Goal: Information Seeking & Learning: Compare options

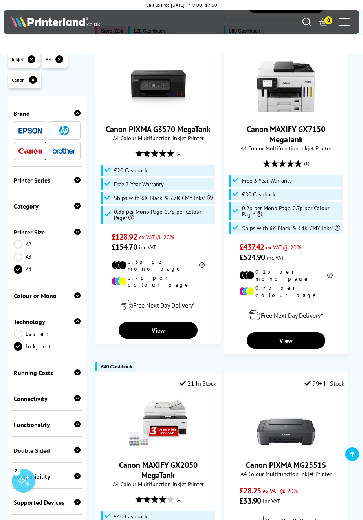
scroll to position [784, 0]
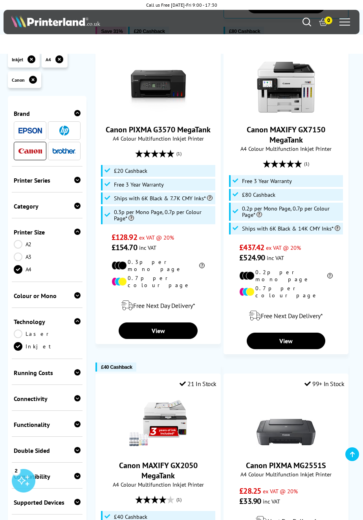
click at [75, 183] on icon at bounding box center [77, 180] width 6 height 6
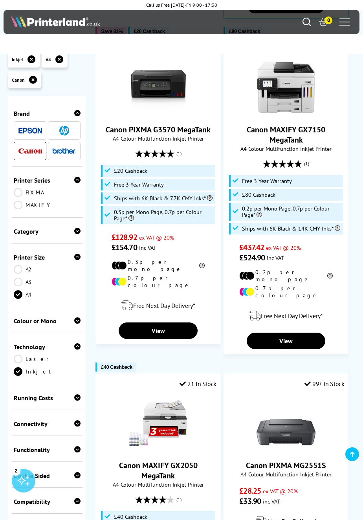
click at [26, 208] on link "MAXIFY" at bounding box center [47, 205] width 67 height 9
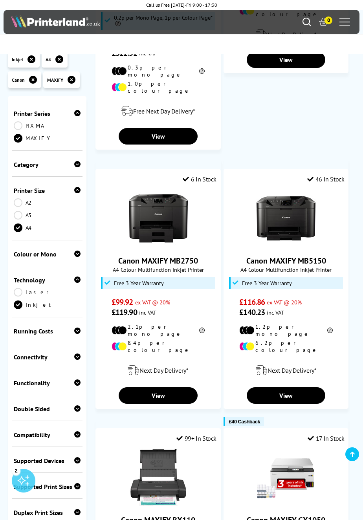
scroll to position [960, 0]
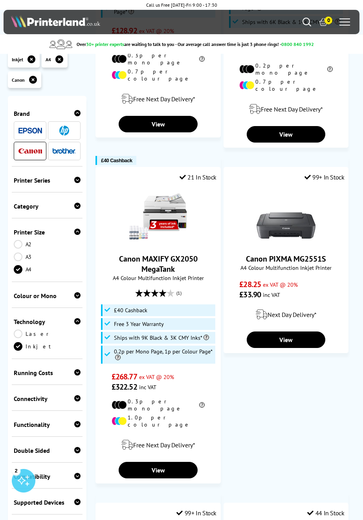
scroll to position [987, 0]
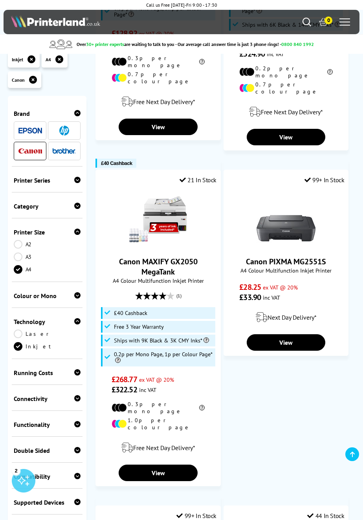
click at [77, 181] on icon at bounding box center [77, 180] width 6 height 6
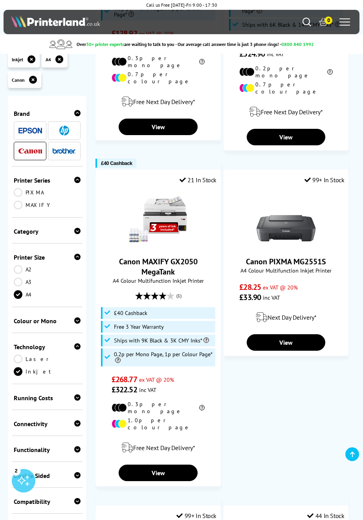
click at [26, 193] on link "PIXMA" at bounding box center [47, 192] width 67 height 9
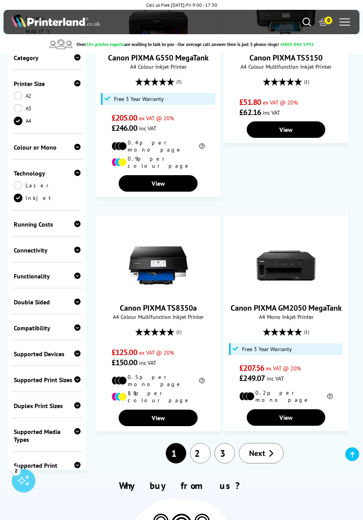
click at [202, 443] on link "2" at bounding box center [200, 453] width 20 height 20
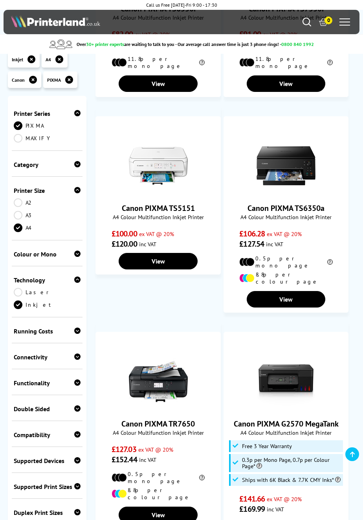
scroll to position [849, 0]
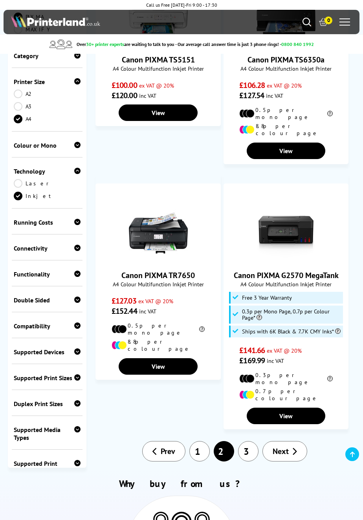
click at [246, 441] on link "3" at bounding box center [248, 451] width 20 height 20
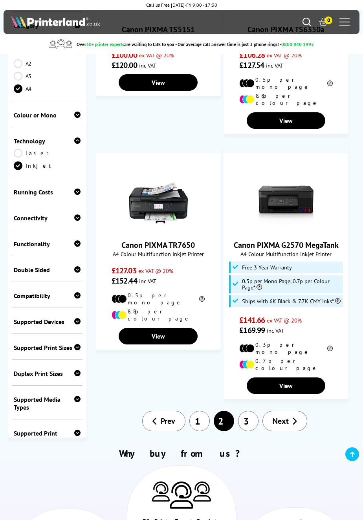
scroll to position [1030, 0]
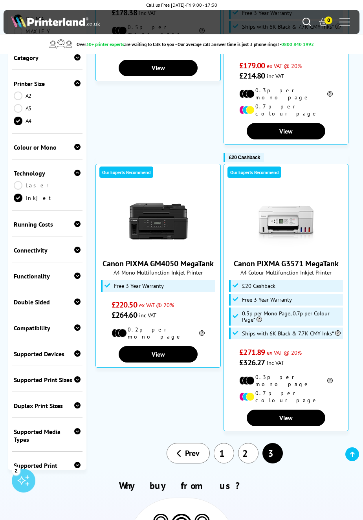
scroll to position [258, 0]
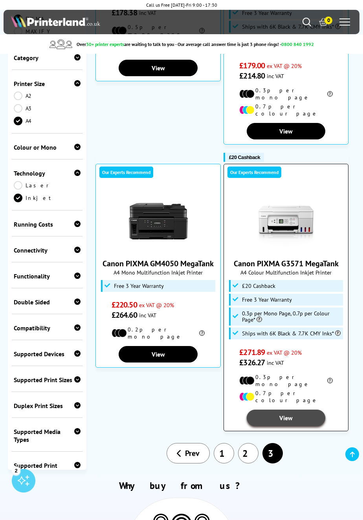
click at [305, 410] on link "View" at bounding box center [286, 418] width 79 height 16
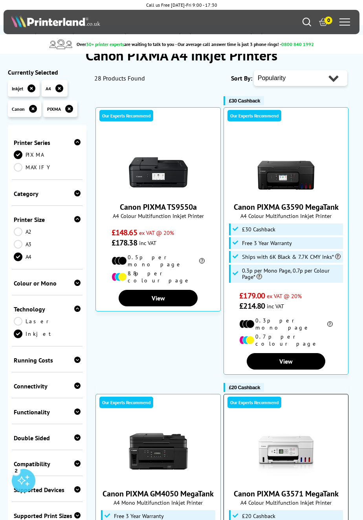
scroll to position [0, 0]
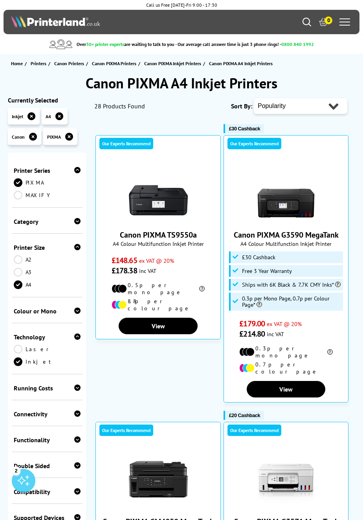
click at [305, 25] on icon "Search" at bounding box center [306, 22] width 9 height 9
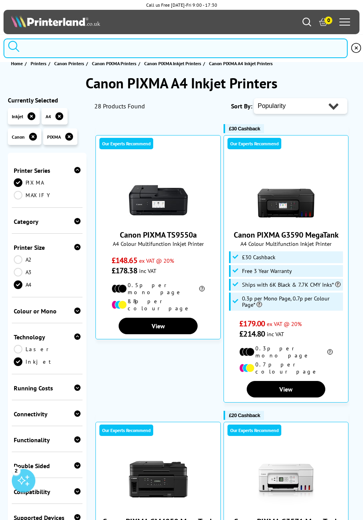
click at [60, 46] on input "search" at bounding box center [176, 48] width 344 height 20
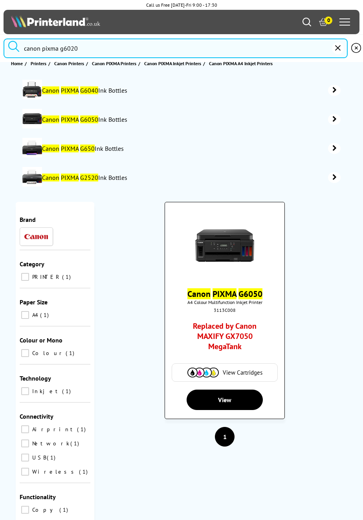
type input "canon pixma g6020"
click at [237, 297] on link "Canon PIXMA G6050" at bounding box center [224, 293] width 75 height 11
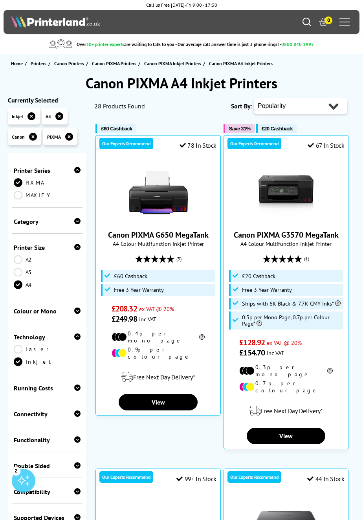
click at [309, 24] on icon "Search" at bounding box center [306, 22] width 9 height 9
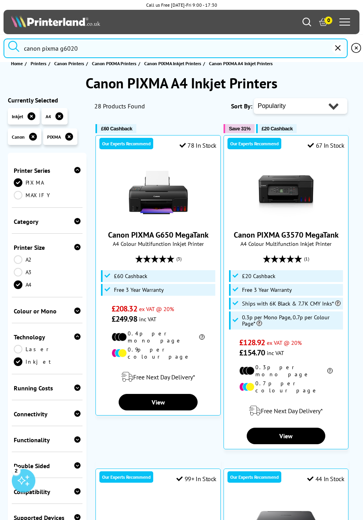
click at [101, 51] on input "canon pixma g6020" at bounding box center [176, 48] width 344 height 20
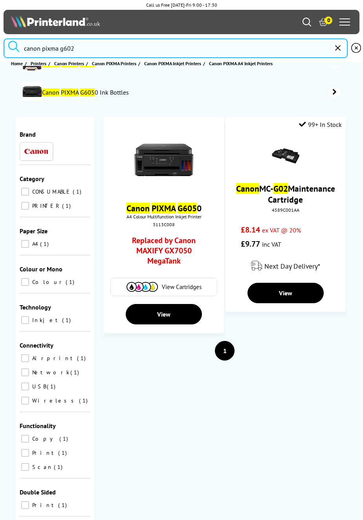
scroll to position [27, 0]
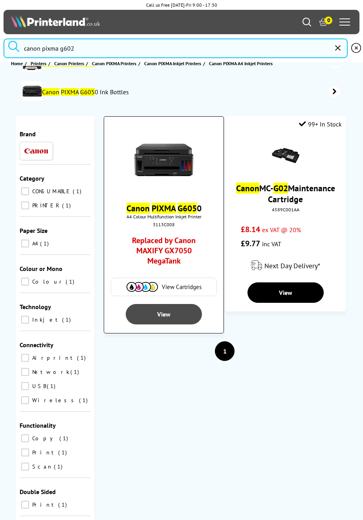
type input "canon pixma g602"
click at [174, 315] on link "View" at bounding box center [164, 314] width 76 height 20
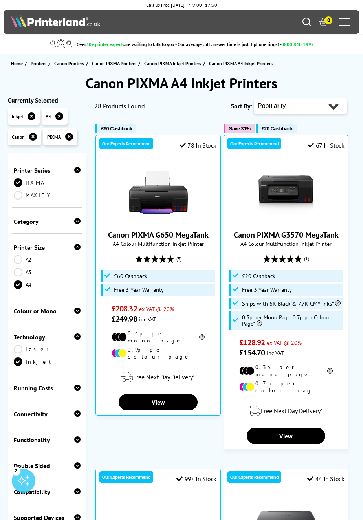
click at [304, 22] on icon "Search" at bounding box center [306, 22] width 9 height 9
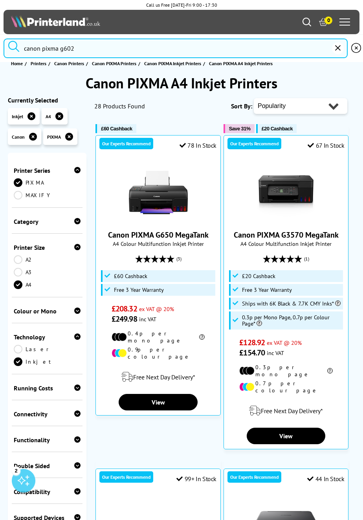
click at [93, 53] on input "canon pixma g602" at bounding box center [176, 48] width 344 height 20
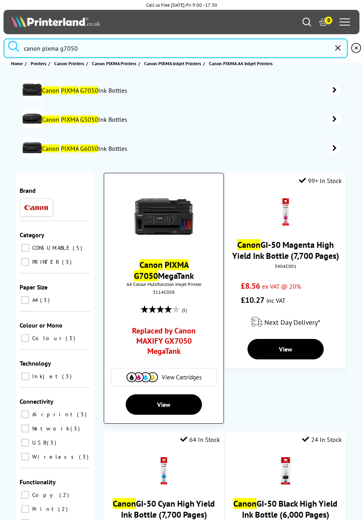
type input "canon pixma g7050"
click at [158, 270] on mark "G7050" at bounding box center [146, 275] width 24 height 11
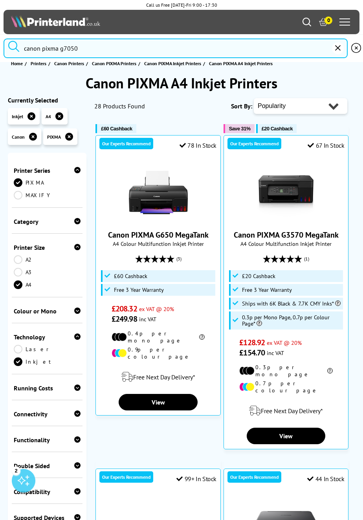
click at [94, 48] on input "canon pixma g7050" at bounding box center [176, 48] width 344 height 20
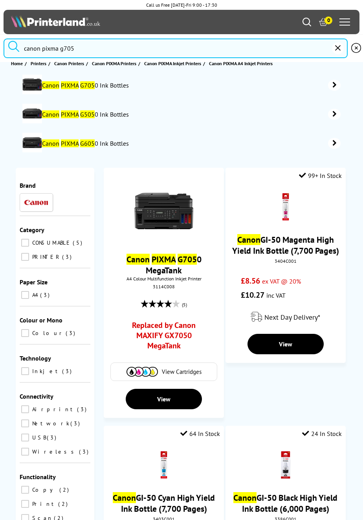
scroll to position [6, 0]
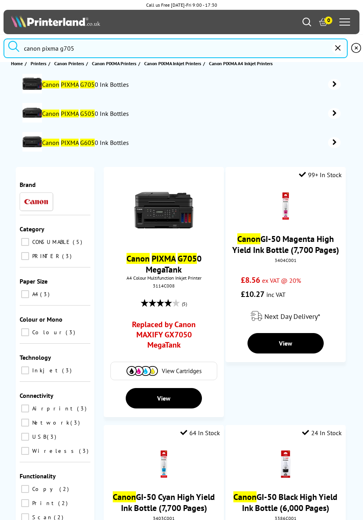
click at [64, 49] on input "canon pixma g705" at bounding box center [176, 48] width 344 height 20
click at [63, 48] on input "canon pixma g705" at bounding box center [176, 48] width 344 height 20
click at [82, 48] on input "canon pixma g705" at bounding box center [176, 48] width 344 height 20
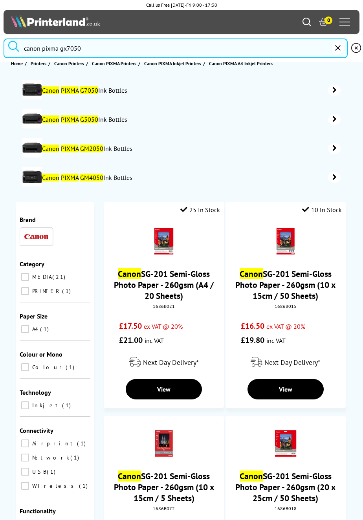
click at [101, 47] on input "canon pixma gx7050" at bounding box center [176, 48] width 344 height 20
click at [4, 38] on button "submit" at bounding box center [14, 46] width 20 height 17
click at [103, 46] on input "canon pixma gx7050" at bounding box center [176, 48] width 344 height 20
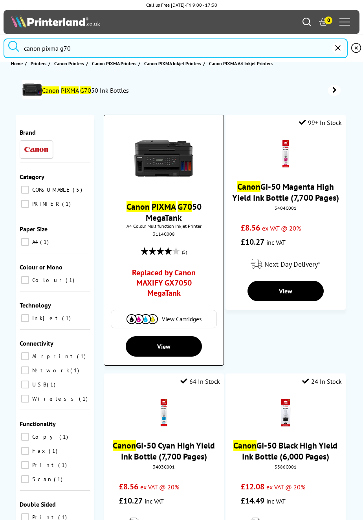
type input "canon pixma g70"
click at [183, 287] on link "Replaced by Canon MAXIFY GX7050 MegaTank" at bounding box center [163, 284] width 89 height 35
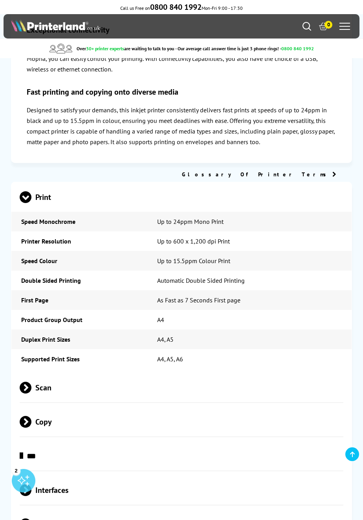
scroll to position [1840, 0]
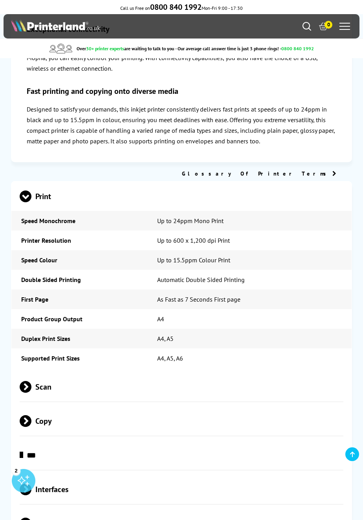
click at [42, 372] on span "Scan" at bounding box center [181, 386] width 323 height 29
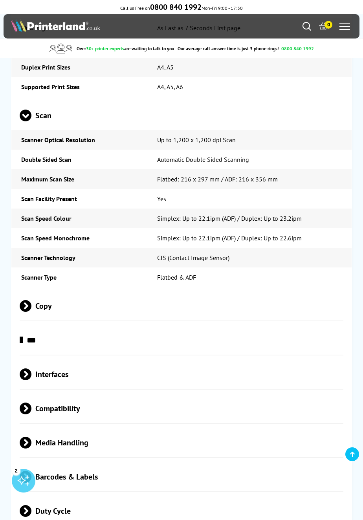
scroll to position [2114, 0]
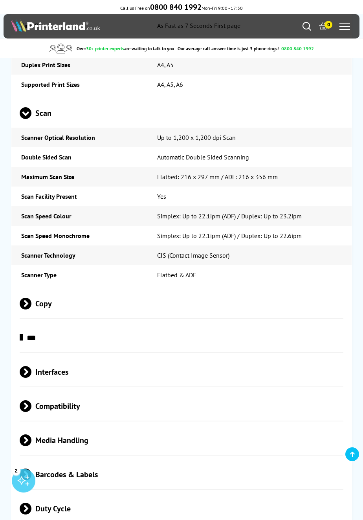
click at [87, 425] on span "Media Handling" at bounding box center [181, 439] width 323 height 29
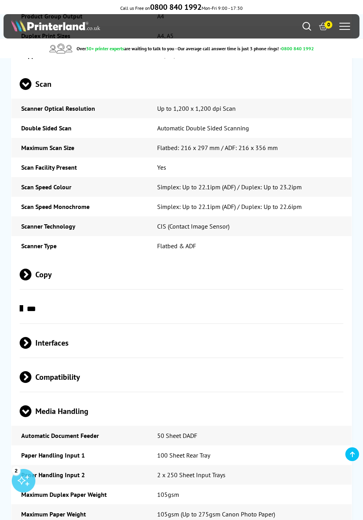
scroll to position [2176, 0]
